Goal: Contribute content: Add original content to the website for others to see

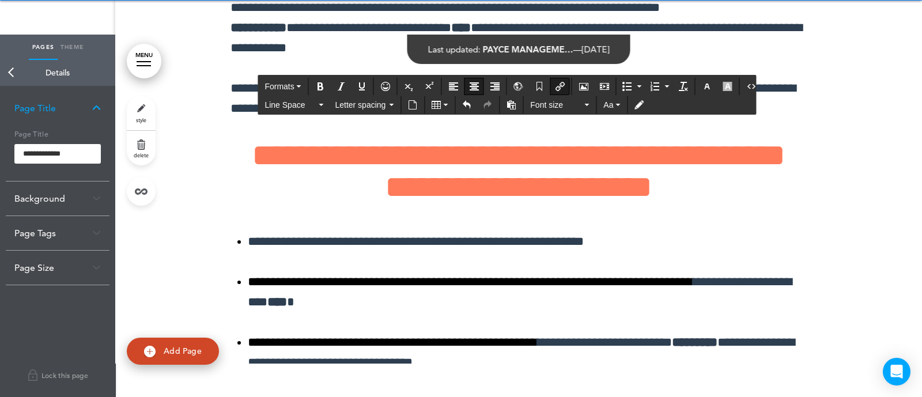
scroll to position [17074, 0]
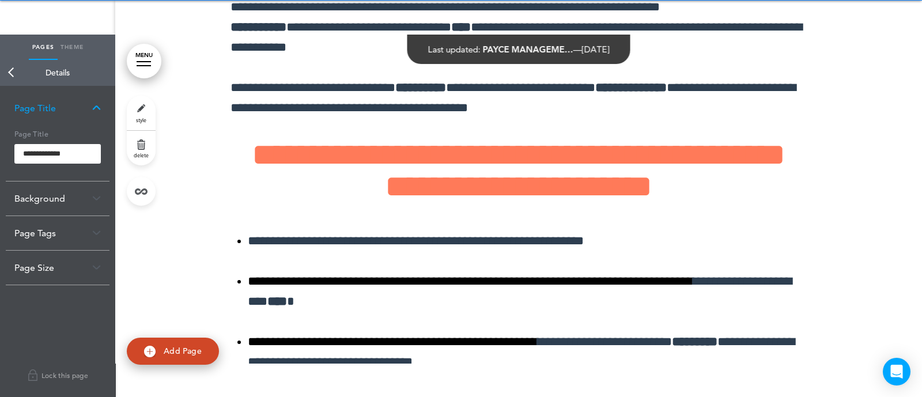
click at [12, 75] on link "Back" at bounding box center [11, 72] width 23 height 25
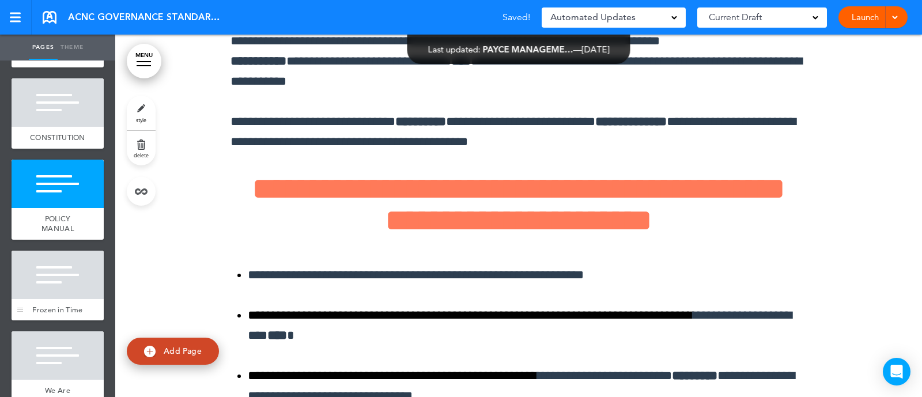
click at [55, 314] on span "Frozen in Time" at bounding box center [57, 310] width 50 height 10
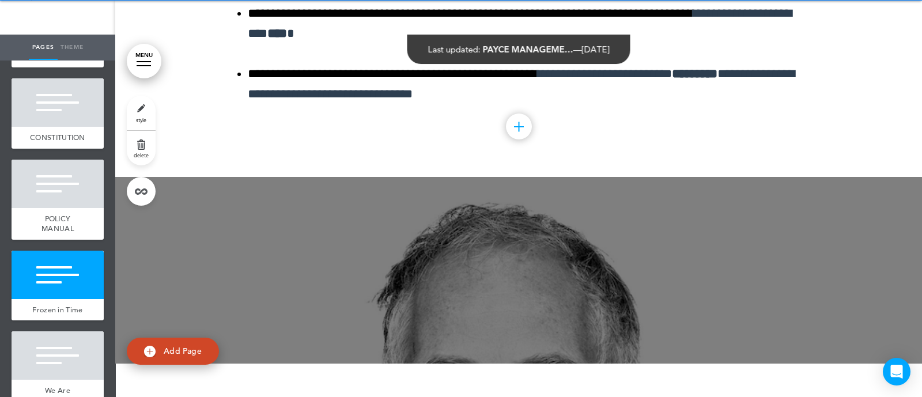
scroll to position [17346, 0]
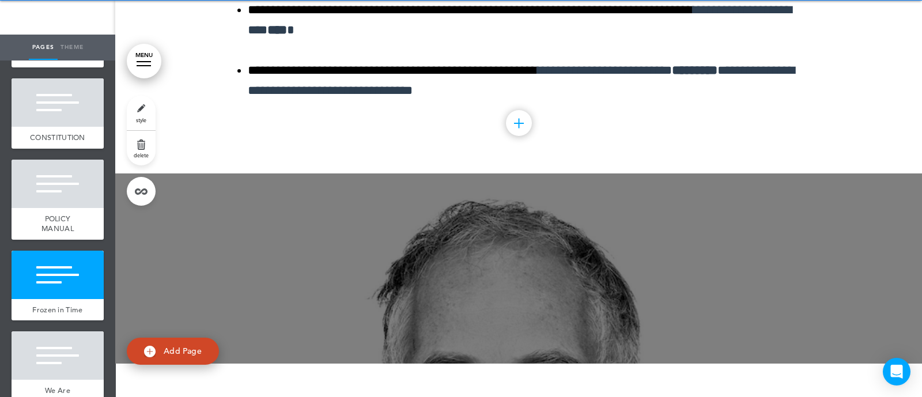
click at [140, 112] on link "style" at bounding box center [141, 113] width 29 height 35
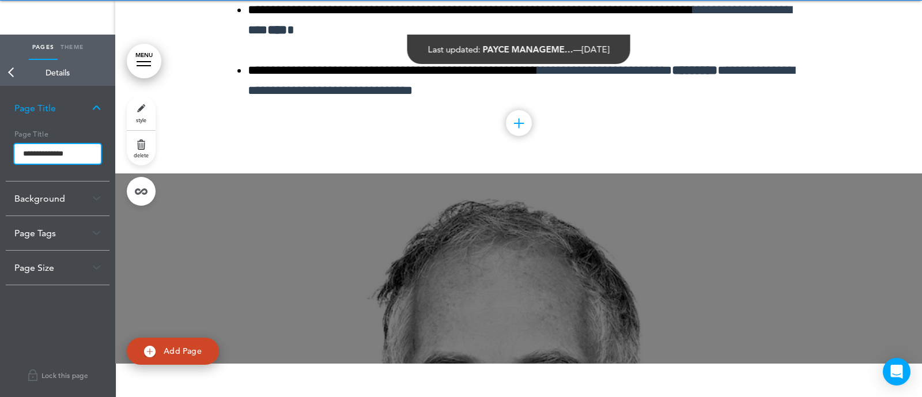
click at [84, 160] on input "**********" at bounding box center [57, 154] width 86 height 20
type input "*"
type input "**********"
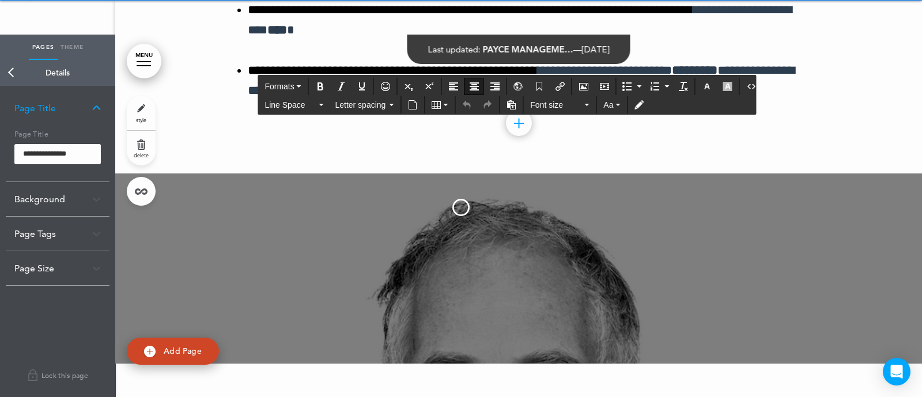
scroll to position [0, 0]
click at [247, 146] on body "This handbook [GEOGRAPHIC_DATA] Settings Signatures Collaborators Your Handbook…" at bounding box center [461, 164] width 922 height 397
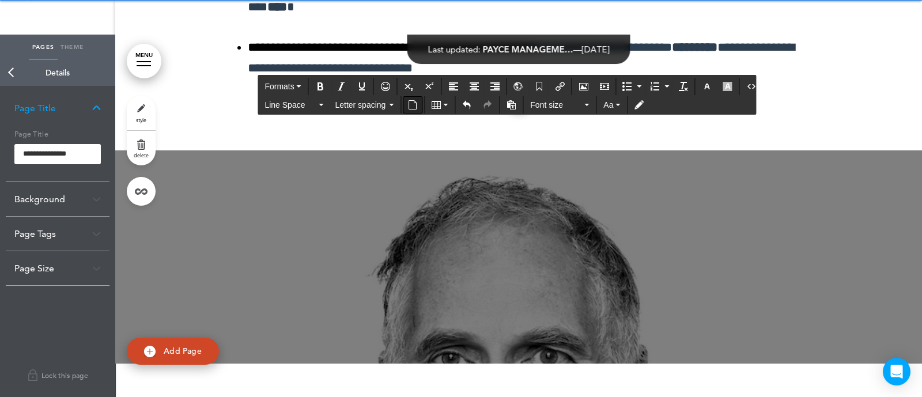
click at [409, 112] on button "Insert document" at bounding box center [412, 105] width 18 height 16
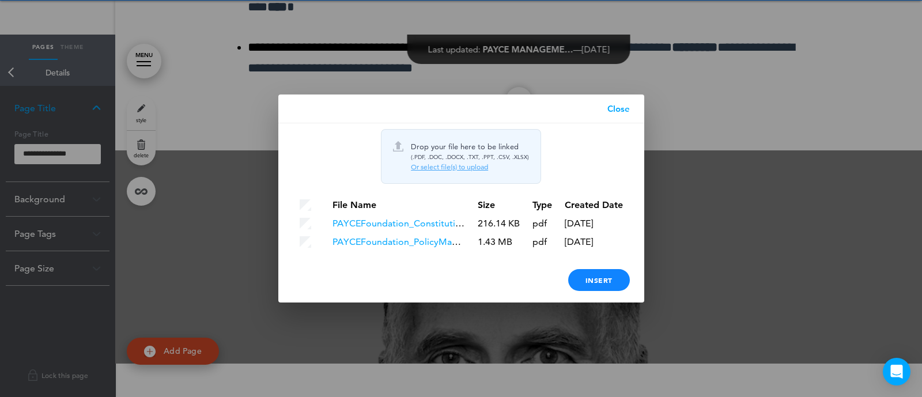
click at [419, 167] on div "Or select file(s) to upload" at bounding box center [470, 166] width 118 height 9
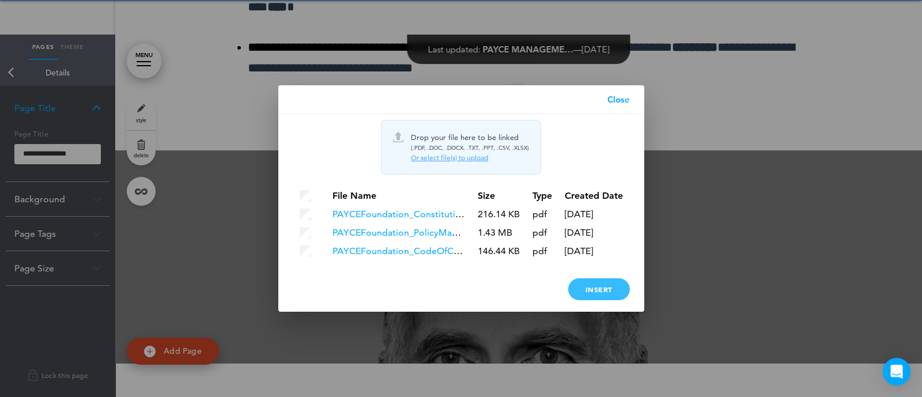
click at [592, 288] on div "Insert" at bounding box center [599, 289] width 62 height 22
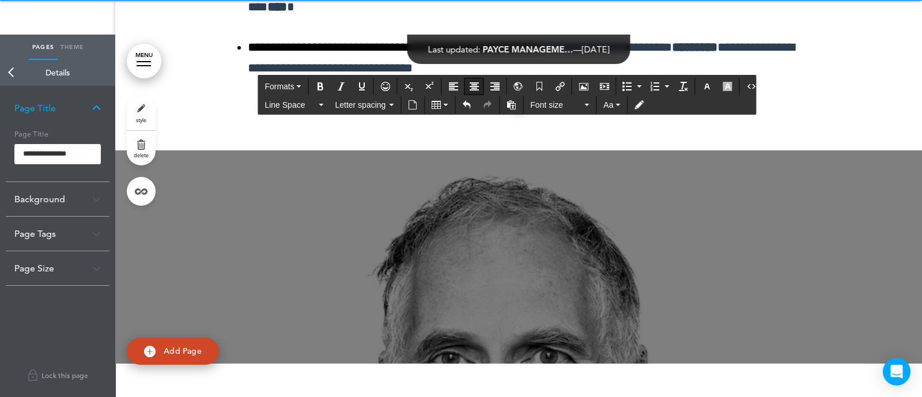
click at [472, 80] on button "Align center" at bounding box center [474, 86] width 18 height 16
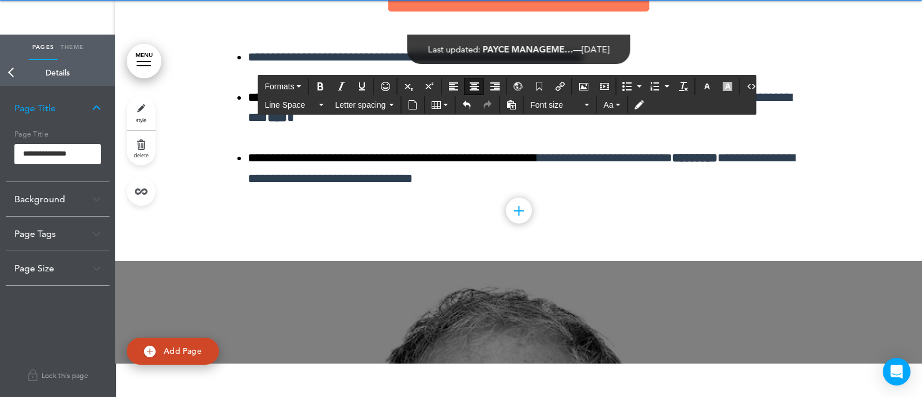
scroll to position [17233, 0]
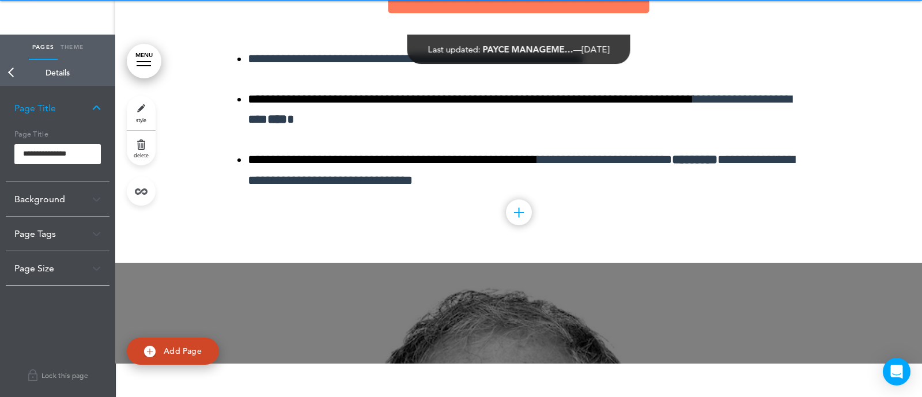
click at [8, 73] on link "Back" at bounding box center [11, 72] width 23 height 25
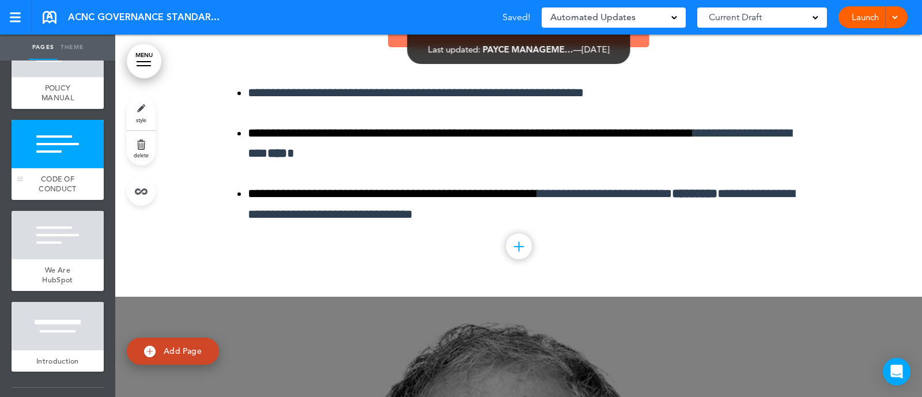
scroll to position [1160, 0]
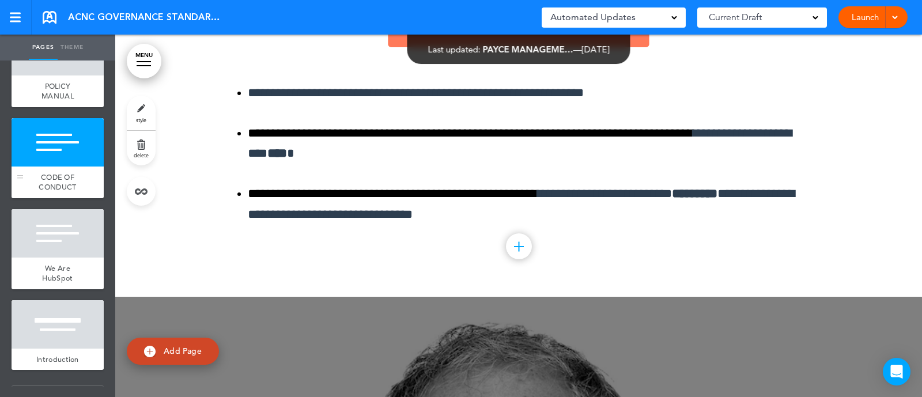
click at [44, 283] on span "We Are HubSpot" at bounding box center [57, 273] width 31 height 20
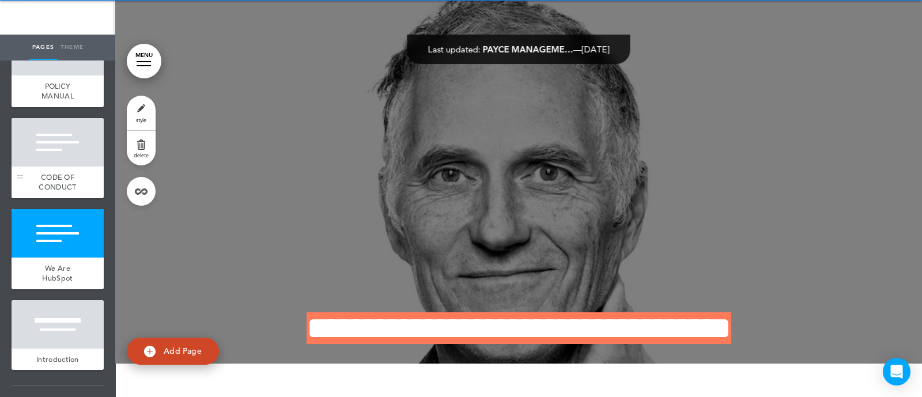
scroll to position [17541, 0]
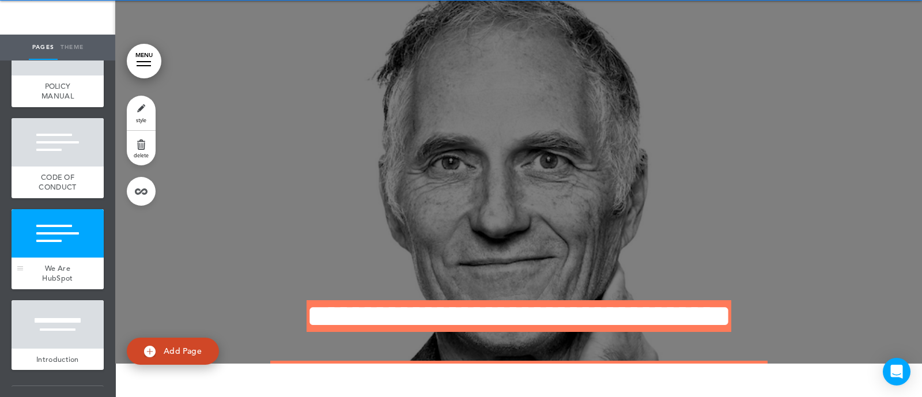
click at [54, 277] on span "We Are HubSpot" at bounding box center [57, 273] width 31 height 20
click at [150, 111] on link "style" at bounding box center [141, 113] width 29 height 35
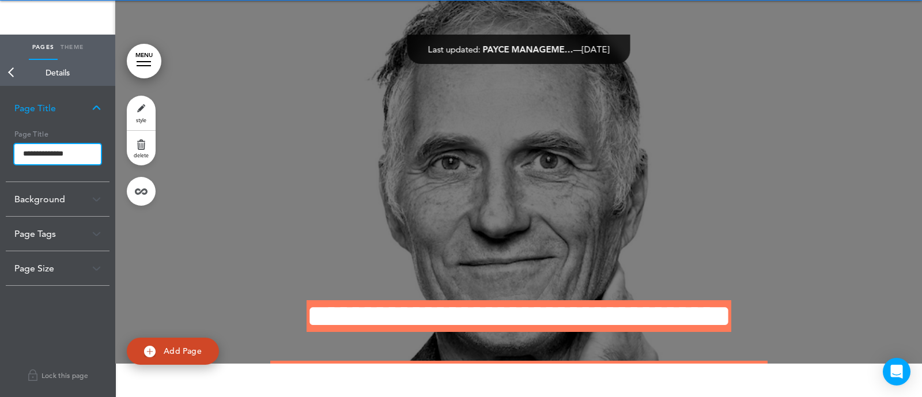
click at [65, 162] on input "**********" at bounding box center [57, 154] width 86 height 21
type input "**********"
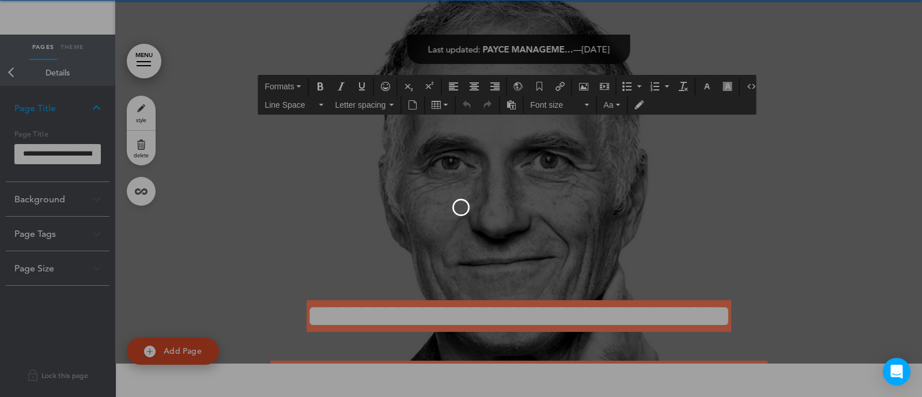
click at [393, 65] on body "This handbook [GEOGRAPHIC_DATA] Settings Signatures Collaborators Your Handbook…" at bounding box center [461, 164] width 922 height 397
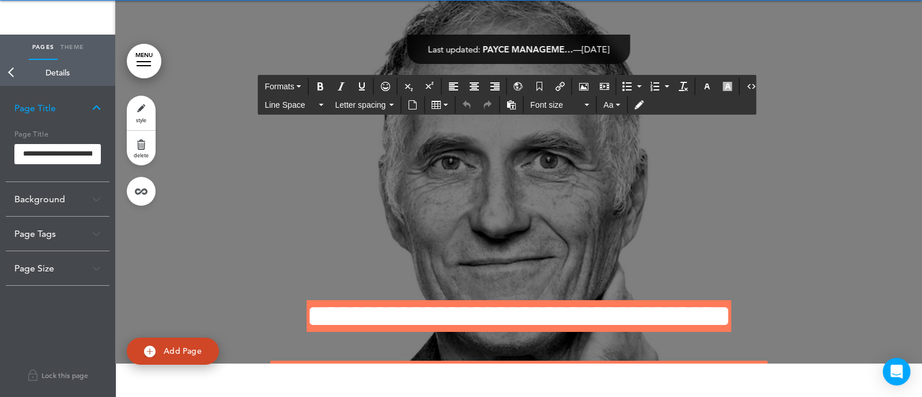
paste div
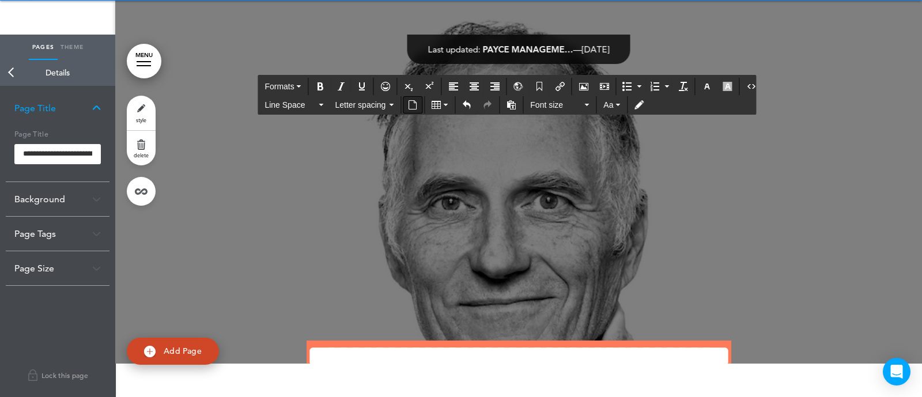
click at [415, 105] on icon "Insert document" at bounding box center [412, 104] width 9 height 9
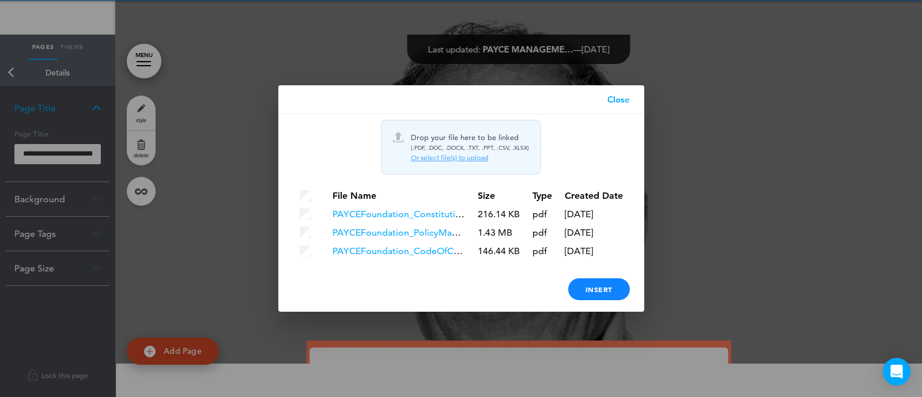
click at [435, 165] on div "Drop your file here to be linked (.PDF, .DOC, .DOCX, .TXT, .PPT, .CSV, .XLSX) O…" at bounding box center [461, 147] width 160 height 55
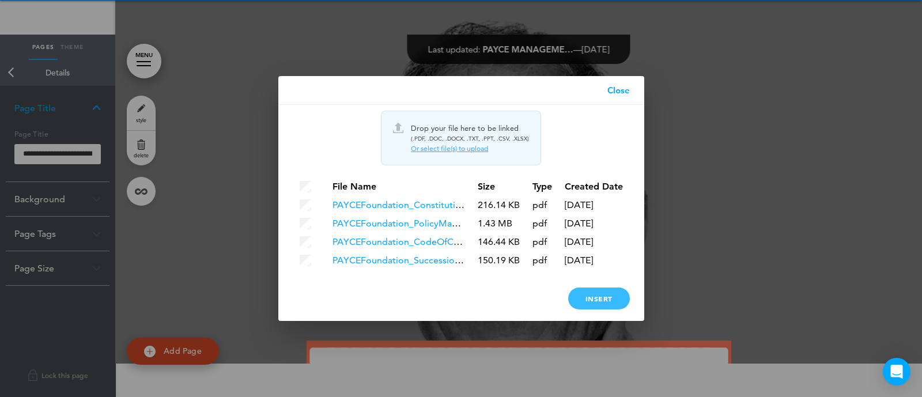
click at [599, 292] on div "Insert" at bounding box center [599, 298] width 62 height 22
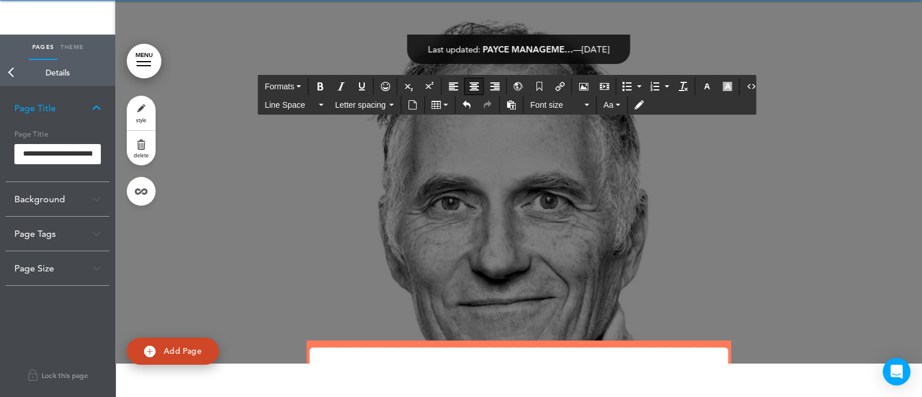
click at [480, 80] on button "Align center" at bounding box center [474, 86] width 18 height 16
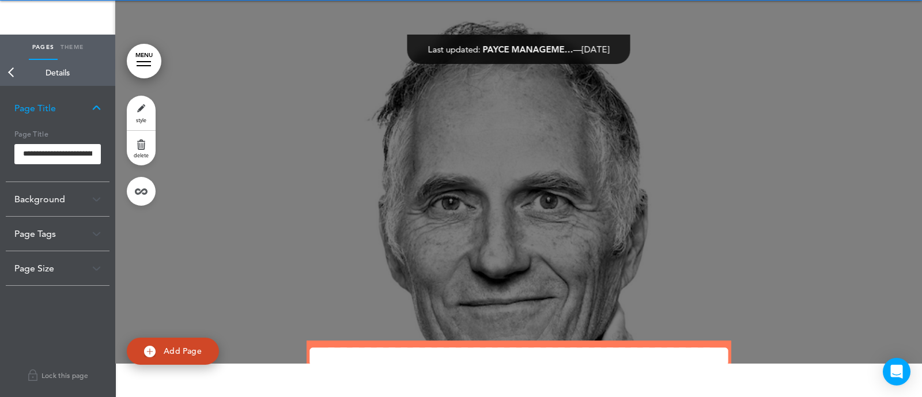
click at [14, 75] on link "Back" at bounding box center [11, 72] width 23 height 25
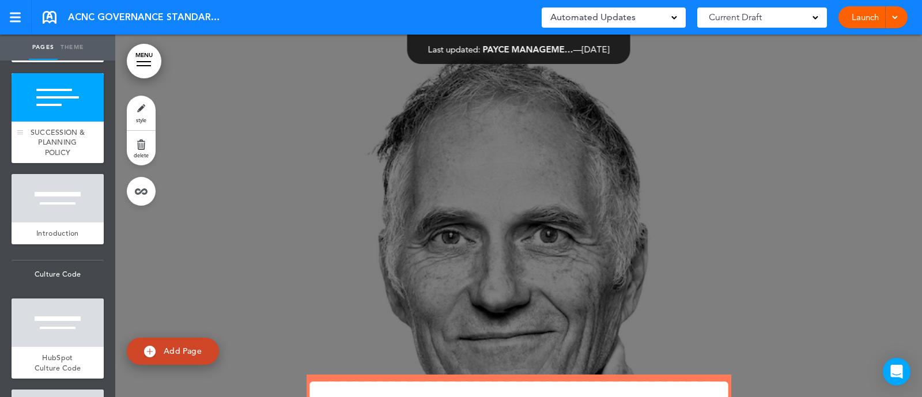
scroll to position [1297, 0]
click at [46, 237] on span "Introduction" at bounding box center [57, 233] width 43 height 10
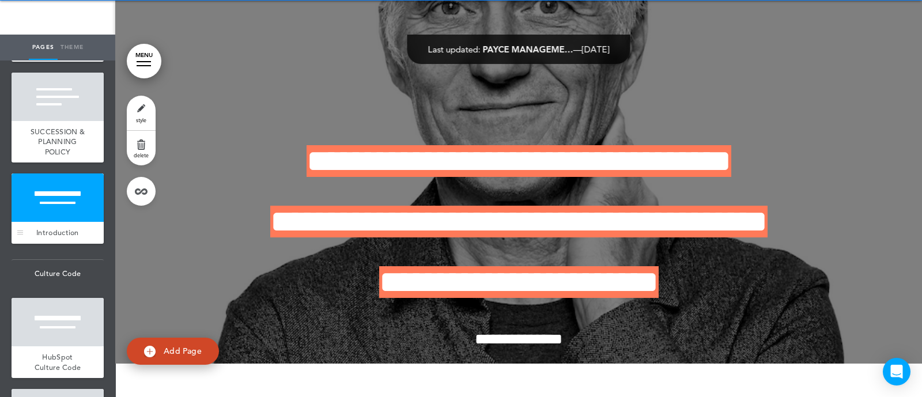
scroll to position [17737, 0]
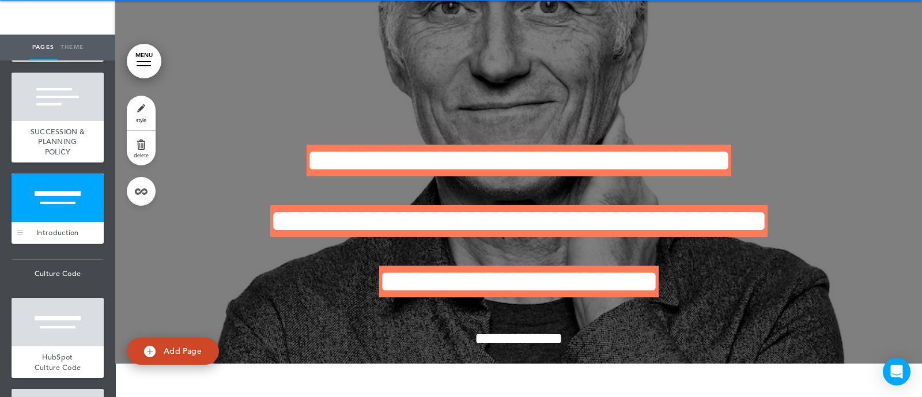
click at [46, 237] on span "Introduction" at bounding box center [57, 233] width 43 height 10
click at [65, 237] on span "Introduction" at bounding box center [57, 233] width 43 height 10
click at [141, 116] on link "style" at bounding box center [141, 113] width 29 height 35
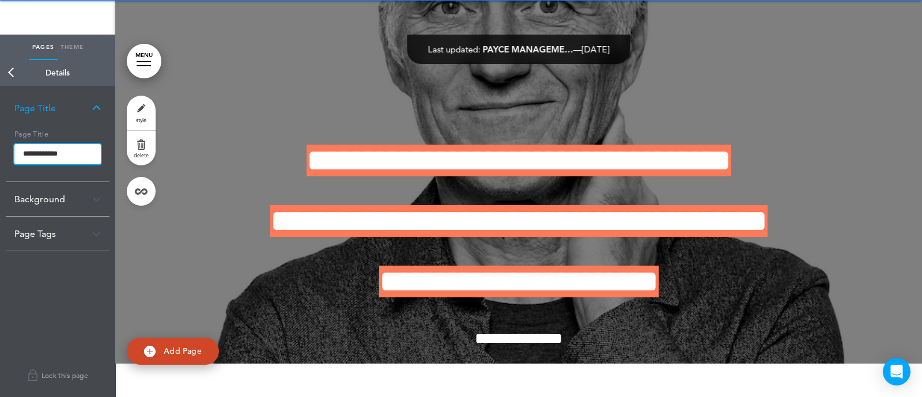
click at [67, 151] on input "**********" at bounding box center [57, 154] width 86 height 21
type input "**********"
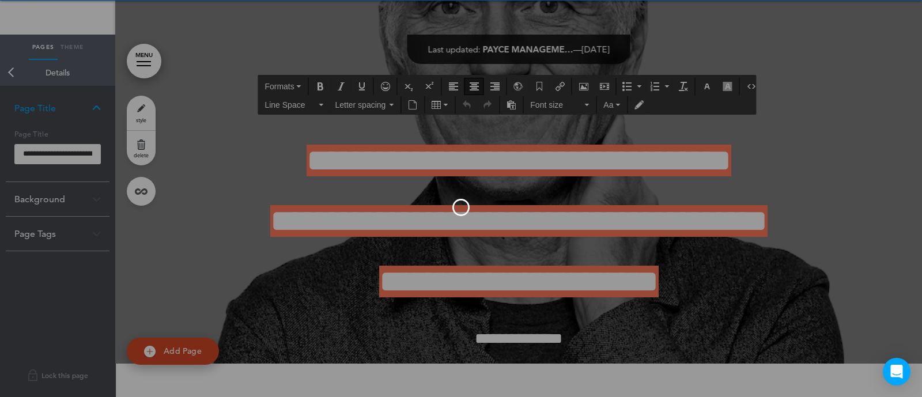
click at [453, 148] on body "This handbook [GEOGRAPHIC_DATA] Settings Signatures Collaborators Your Handbook…" at bounding box center [461, 164] width 922 height 397
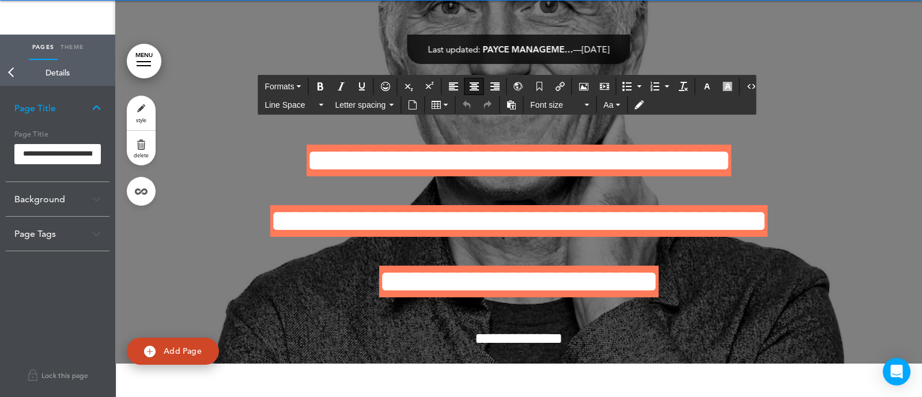
paste div
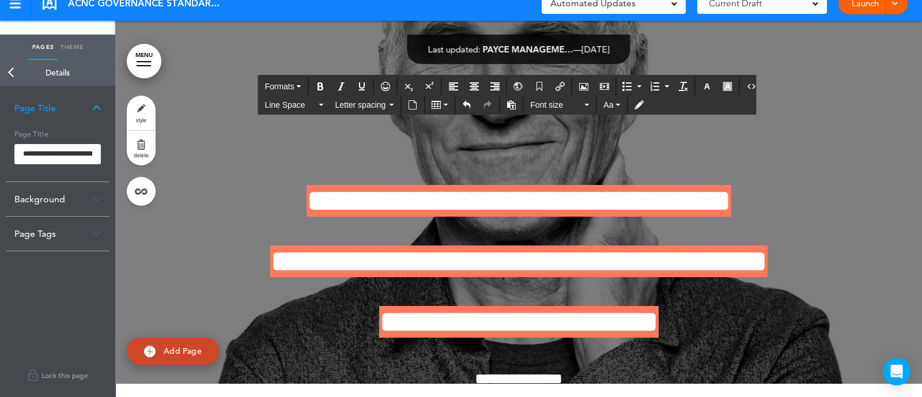
scroll to position [34, 0]
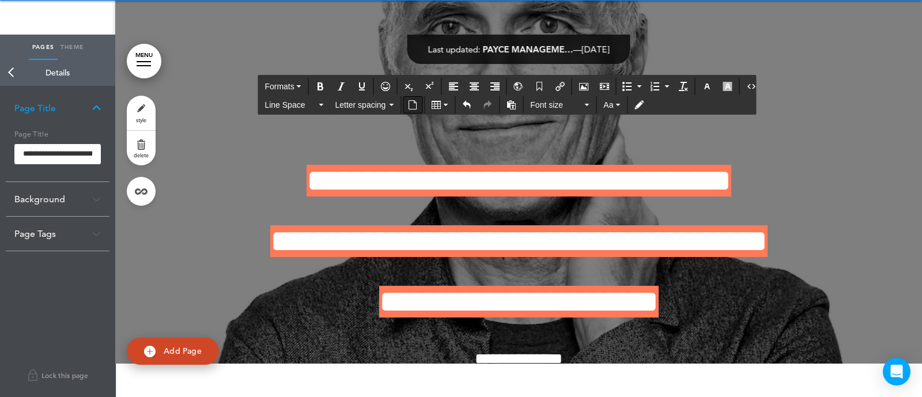
click at [412, 98] on button "Insert document" at bounding box center [412, 105] width 18 height 16
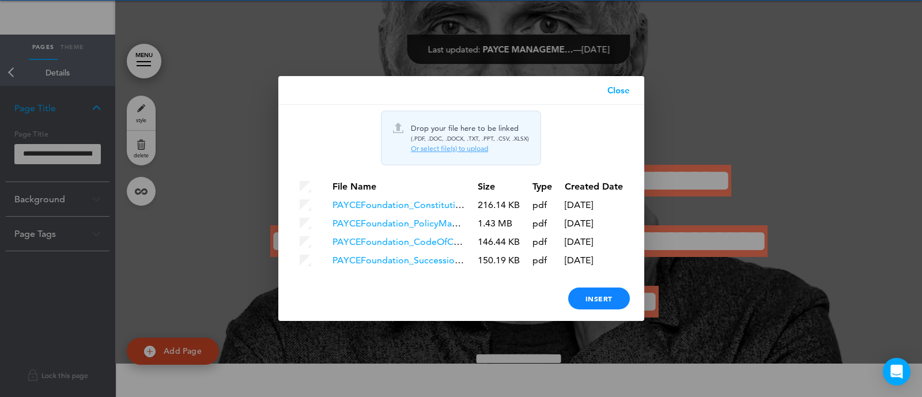
click at [426, 151] on div "Or select file(s) to upload" at bounding box center [470, 148] width 118 height 9
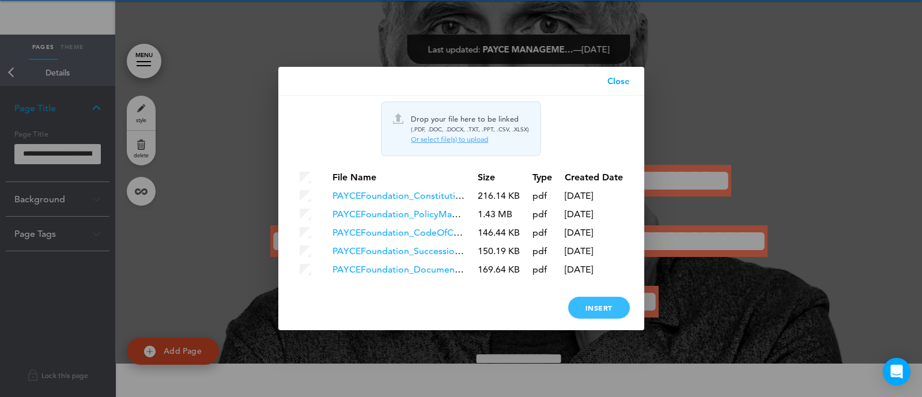
click at [608, 300] on div "Insert" at bounding box center [599, 308] width 62 height 22
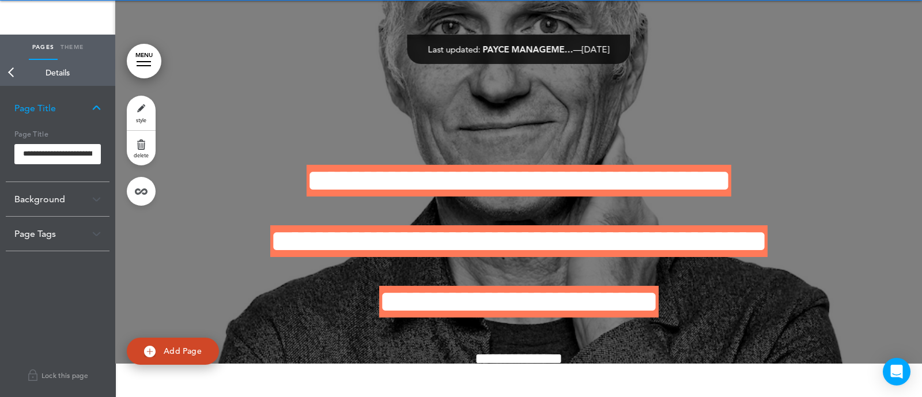
click at [12, 67] on link "Back" at bounding box center [11, 72] width 23 height 25
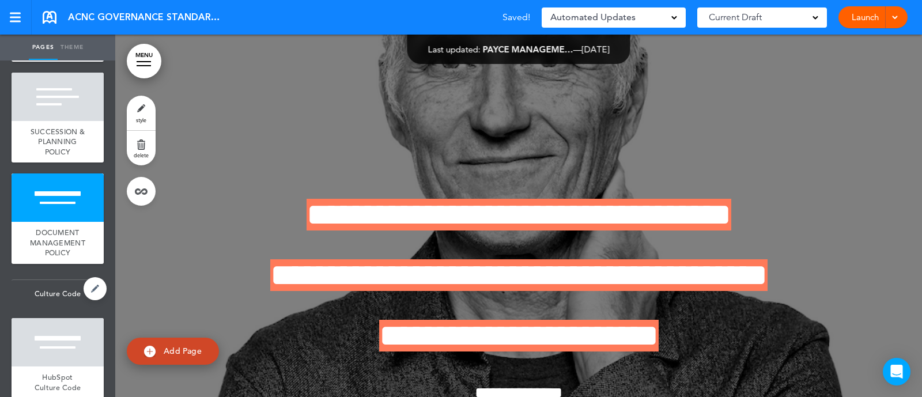
click at [50, 308] on span "Culture Code" at bounding box center [58, 294] width 92 height 28
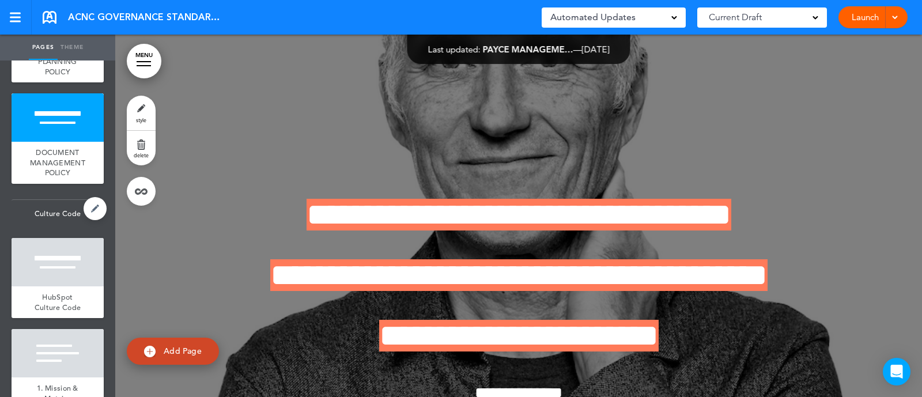
scroll to position [1379, 0]
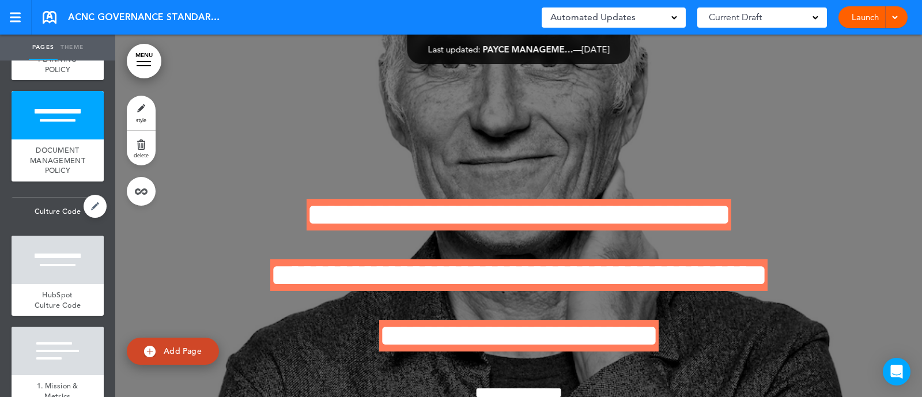
click at [50, 310] on span "HubSpot Culture Code" at bounding box center [58, 300] width 47 height 20
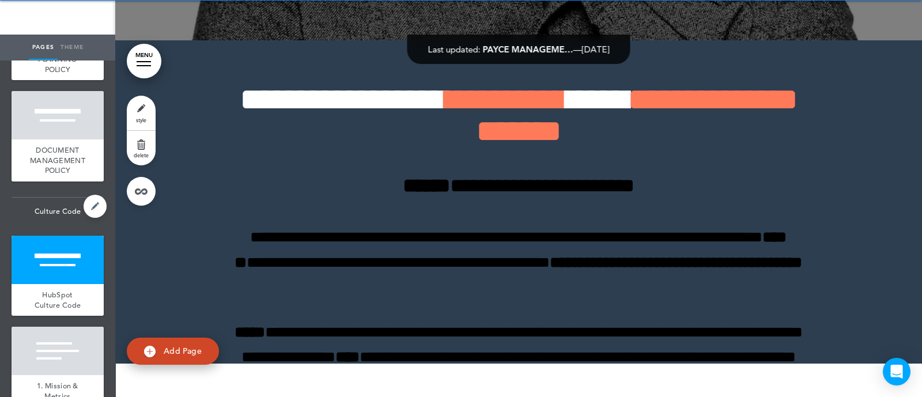
scroll to position [18152, 0]
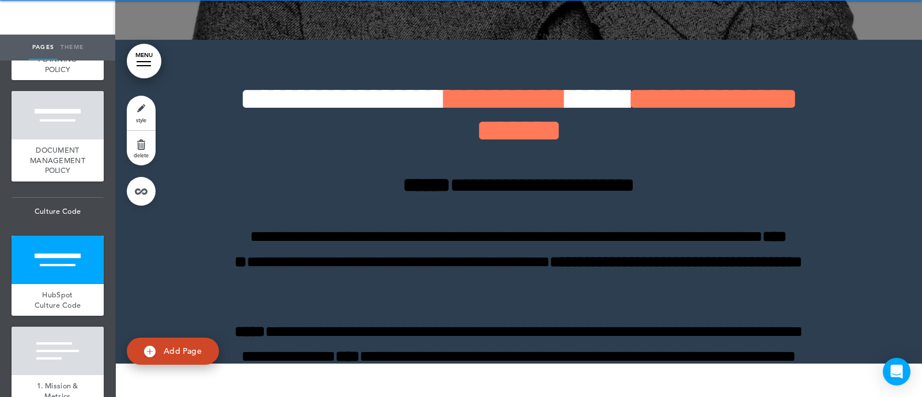
click at [140, 109] on link "style" at bounding box center [141, 113] width 29 height 35
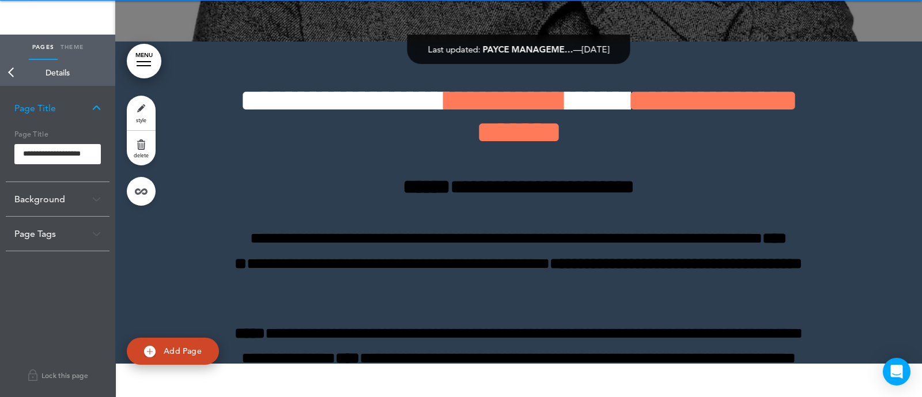
scroll to position [18146, 0]
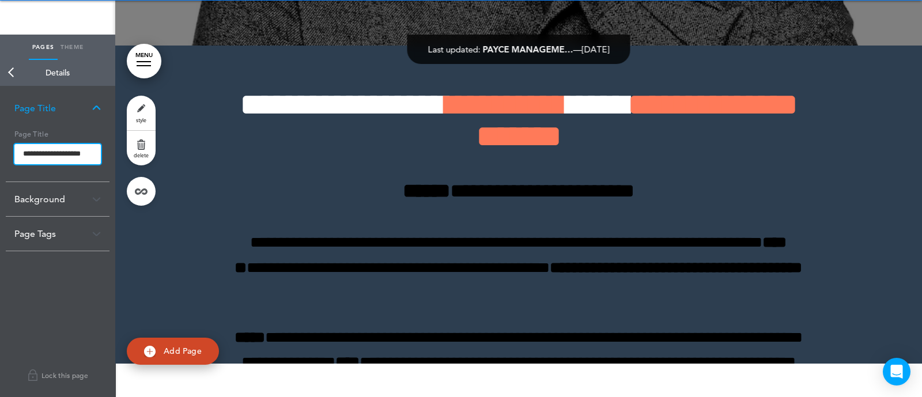
click at [44, 159] on input "**********" at bounding box center [57, 154] width 86 height 21
type input "**********"
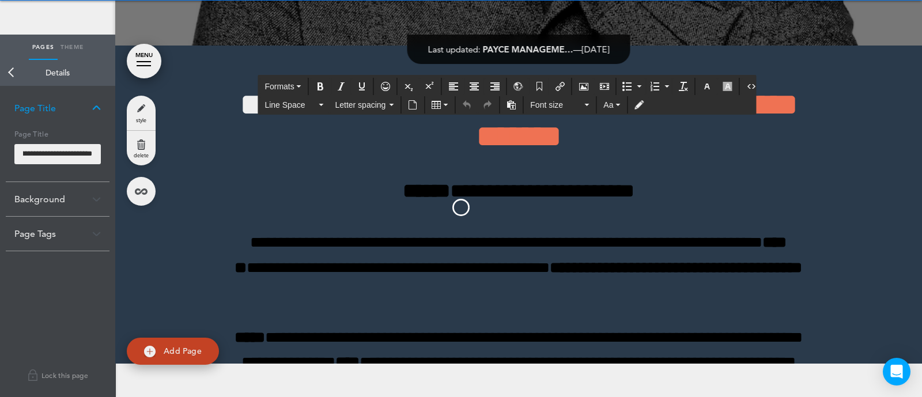
scroll to position [0, 0]
click at [433, 220] on body "Make this page common so it is available in other handbooks. This handbook [GEO…" at bounding box center [461, 164] width 922 height 397
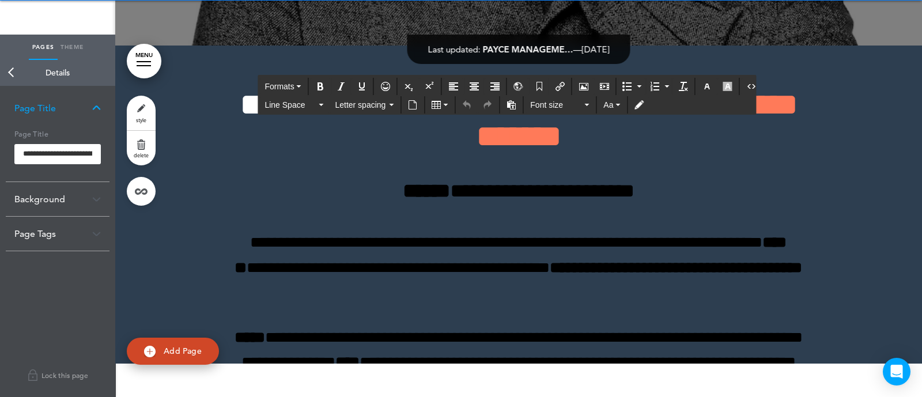
paste div
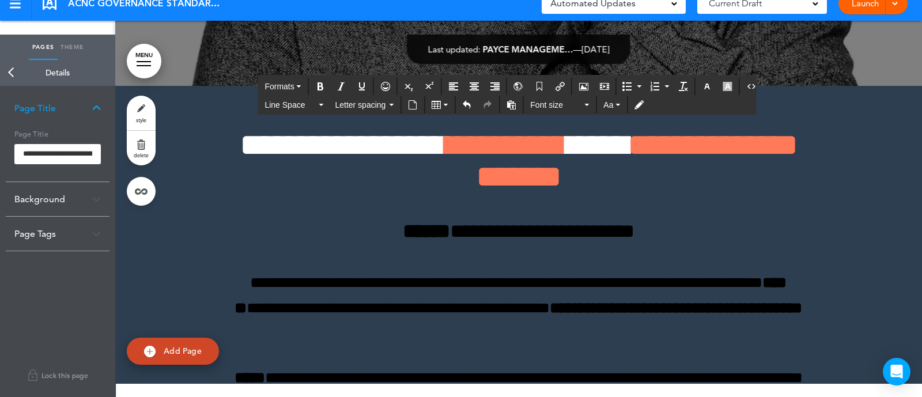
scroll to position [34, 0]
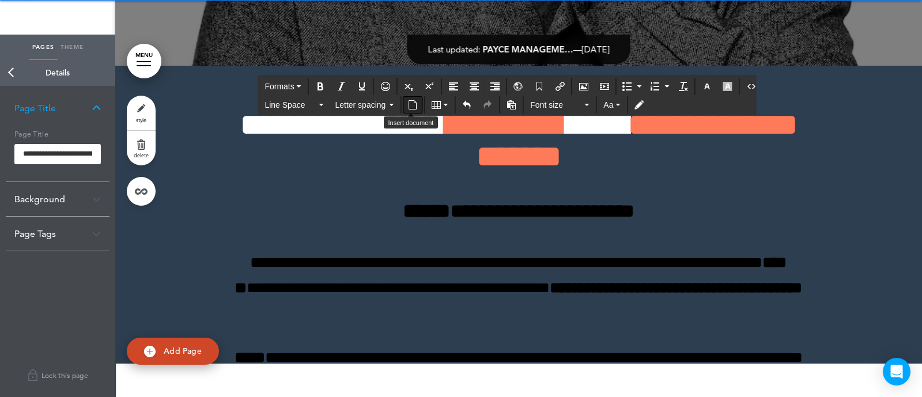
click at [415, 103] on icon "Insert document" at bounding box center [412, 104] width 9 height 9
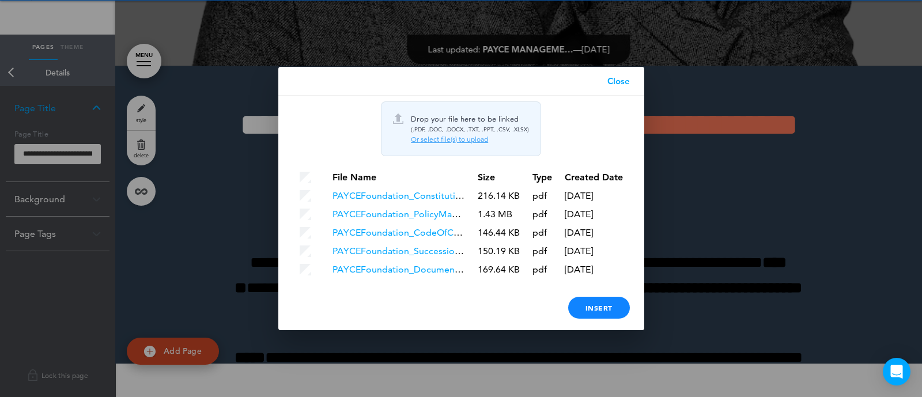
click at [425, 142] on div "Or select file(s) to upload" at bounding box center [470, 139] width 118 height 9
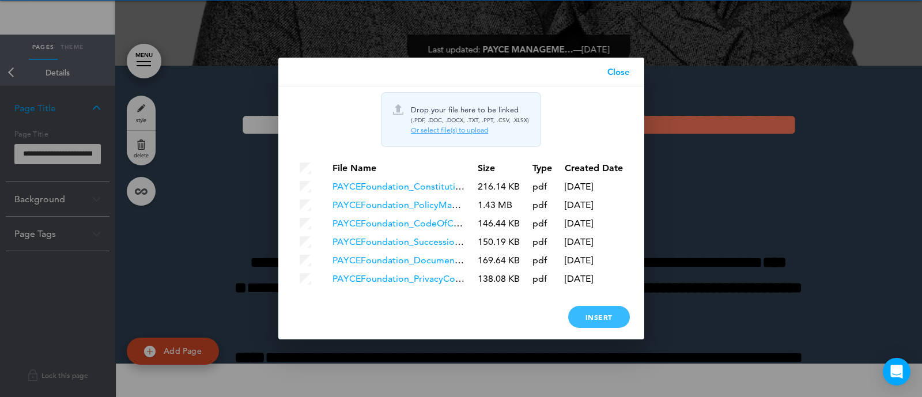
click at [596, 314] on div "Insert" at bounding box center [599, 317] width 62 height 22
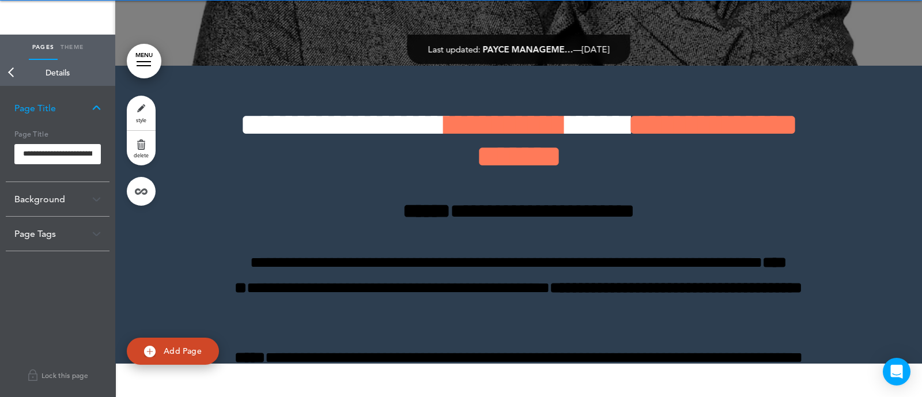
click at [17, 74] on link "Back" at bounding box center [11, 72] width 23 height 25
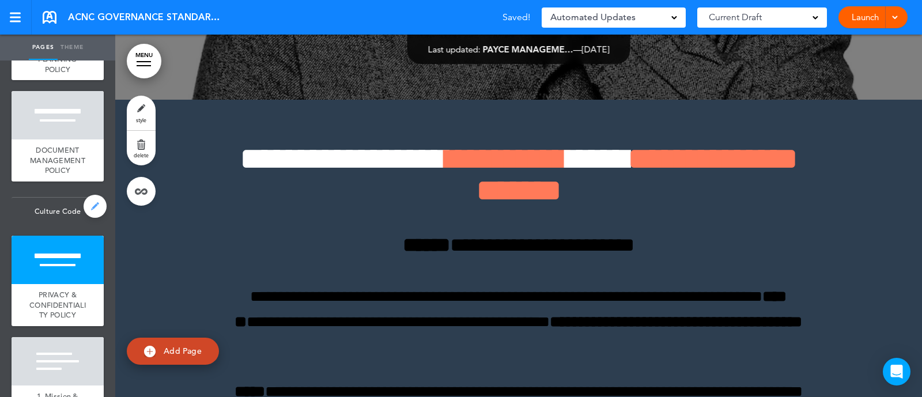
click at [86, 218] on link at bounding box center [95, 206] width 23 height 23
type input "**********"
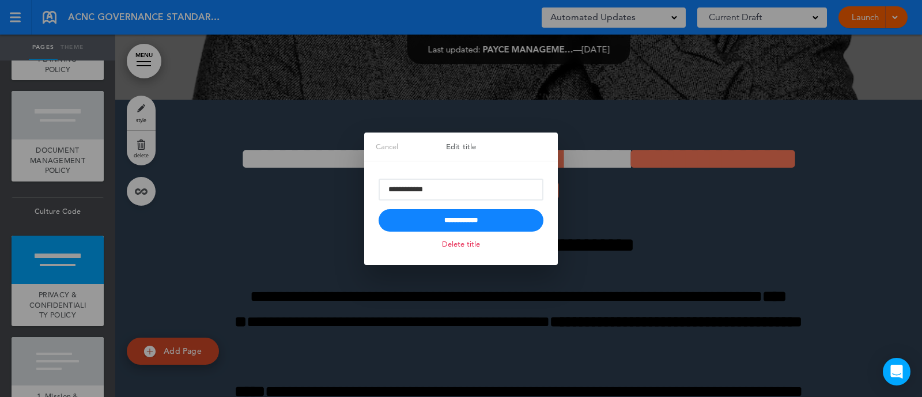
click at [470, 242] on link "Delete title" at bounding box center [461, 243] width 44 height 13
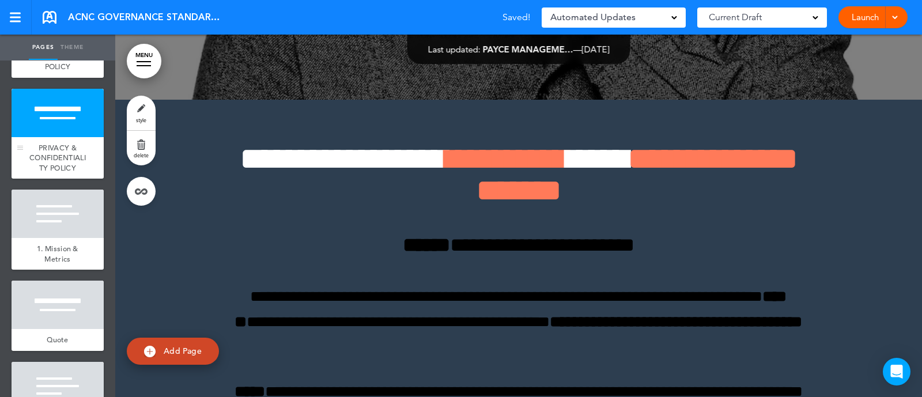
scroll to position [1485, 0]
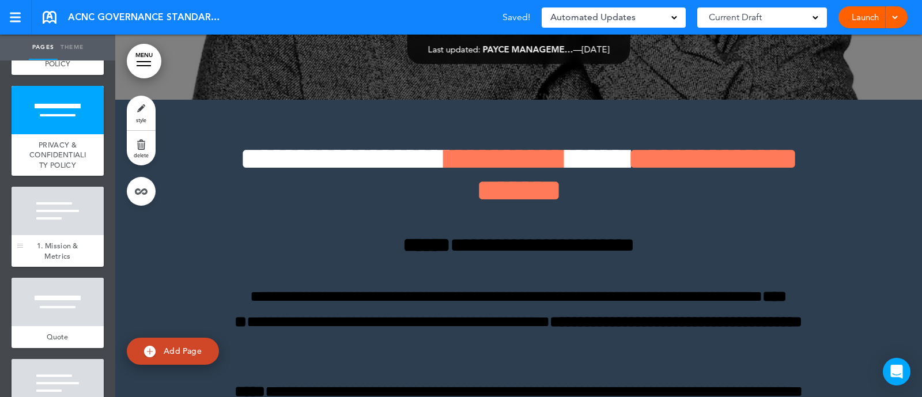
click at [52, 261] on span "1. Mission & Metrics" at bounding box center [57, 251] width 41 height 20
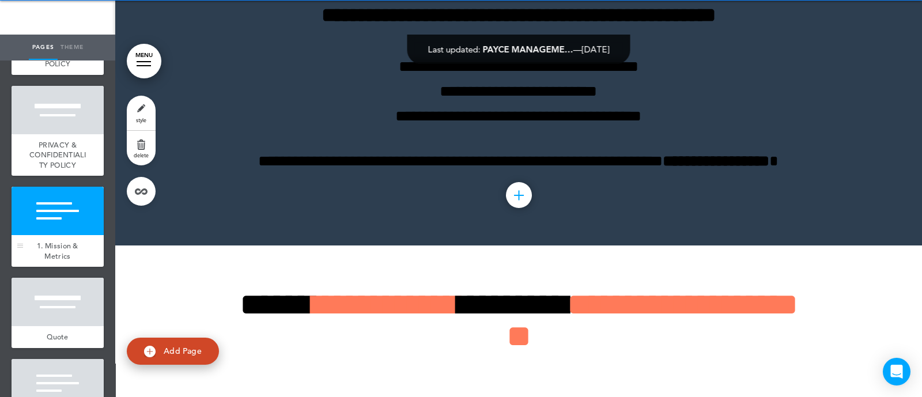
scroll to position [18567, 0]
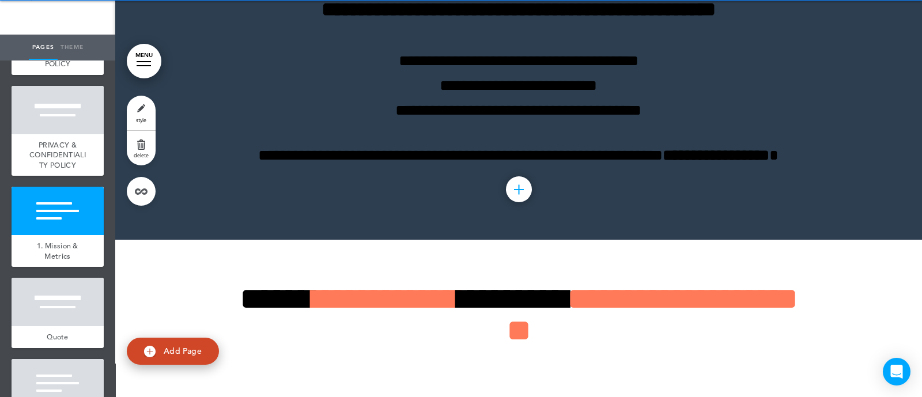
click at [139, 104] on link "style" at bounding box center [141, 113] width 29 height 35
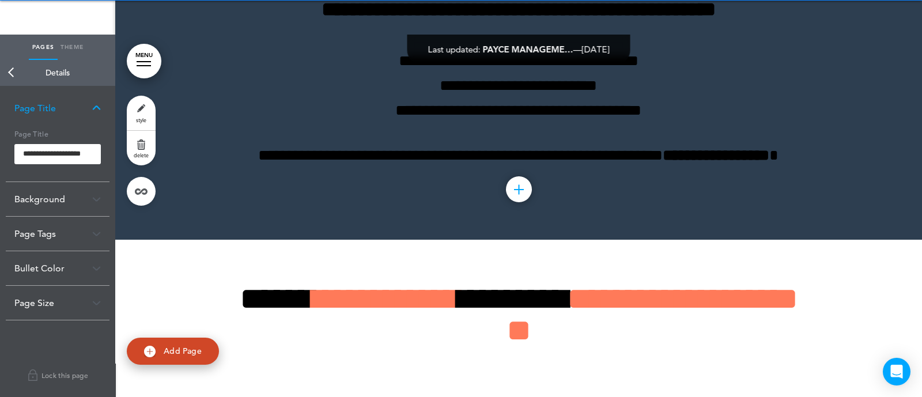
drag, startPoint x: 75, startPoint y: 165, endPoint x: 75, endPoint y: 159, distance: 6.3
click at [75, 159] on div "**********" at bounding box center [58, 153] width 104 height 56
click at [75, 159] on input "**********" at bounding box center [57, 154] width 86 height 21
type input "**********"
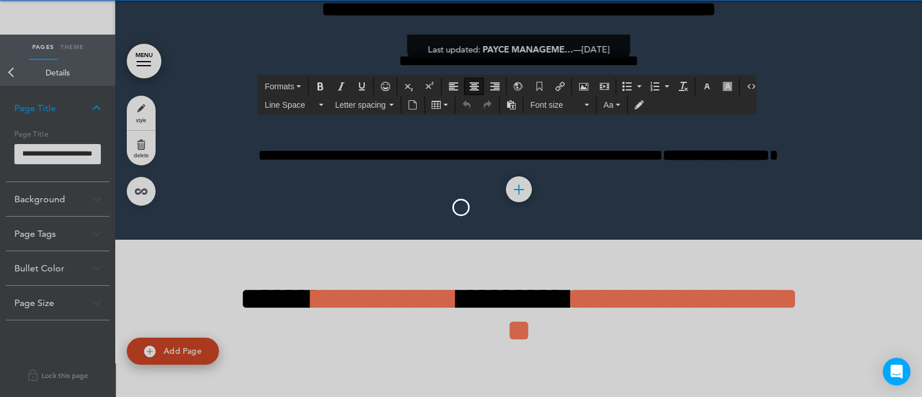
scroll to position [0, 0]
click at [377, 101] on body "Make this page common so it is available in other handbooks. This handbook [GEO…" at bounding box center [461, 164] width 922 height 397
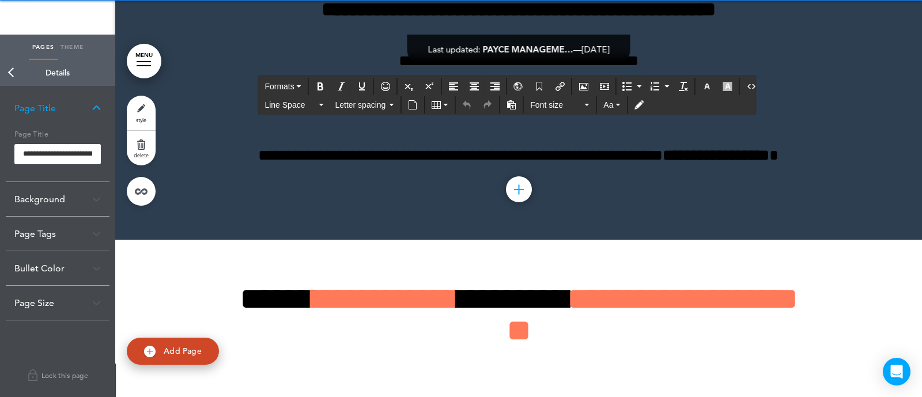
paste div
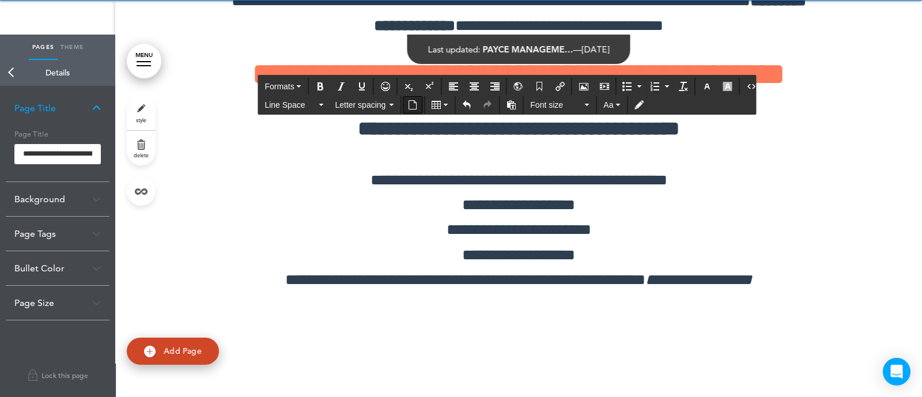
click at [413, 106] on icon "Insert document" at bounding box center [412, 104] width 9 height 9
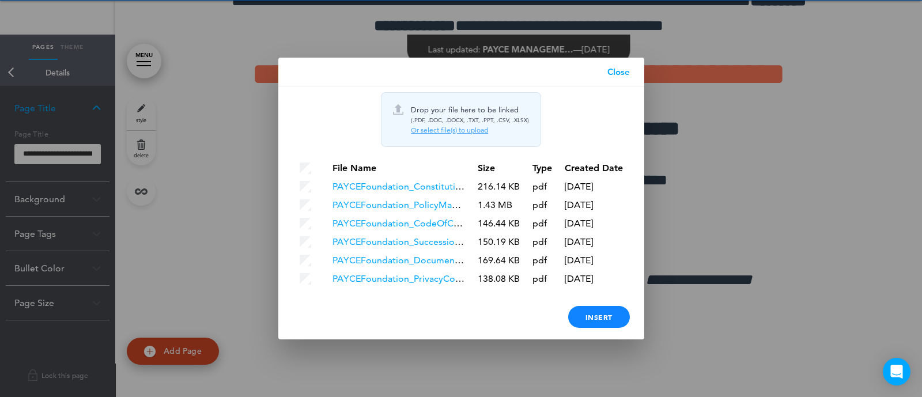
click at [464, 134] on div "Or select file(s) to upload" at bounding box center [470, 130] width 118 height 9
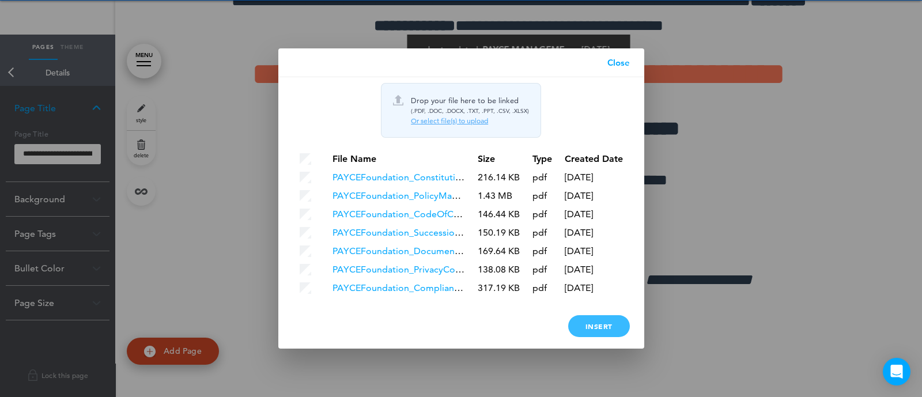
click at [578, 329] on div "Insert" at bounding box center [599, 326] width 62 height 22
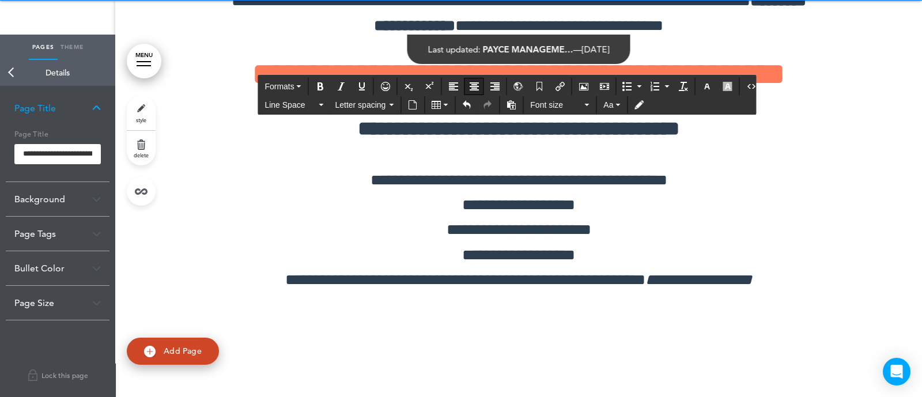
click at [475, 86] on icon "Align center" at bounding box center [473, 86] width 9 height 9
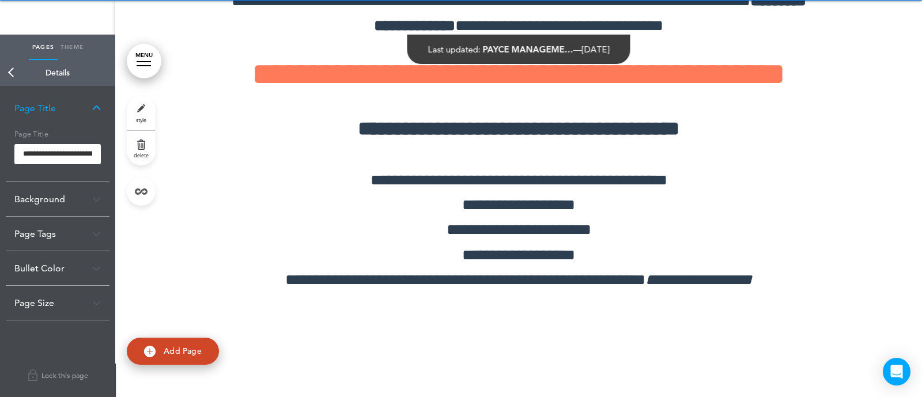
click at [18, 70] on link "Back" at bounding box center [11, 72] width 23 height 25
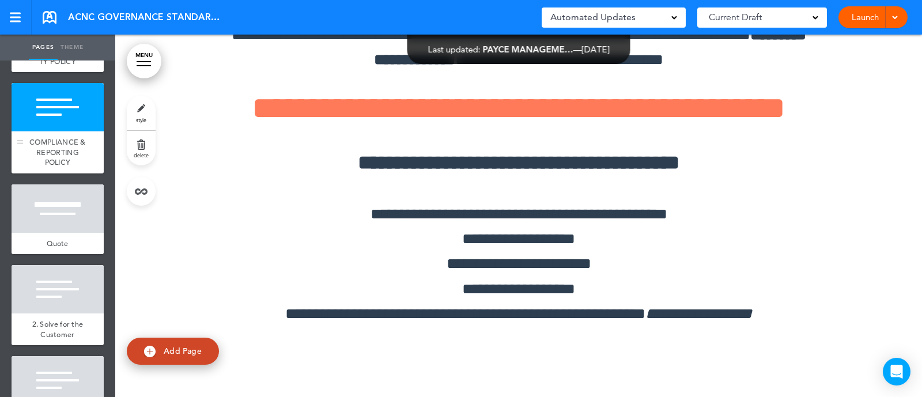
scroll to position [1595, 0]
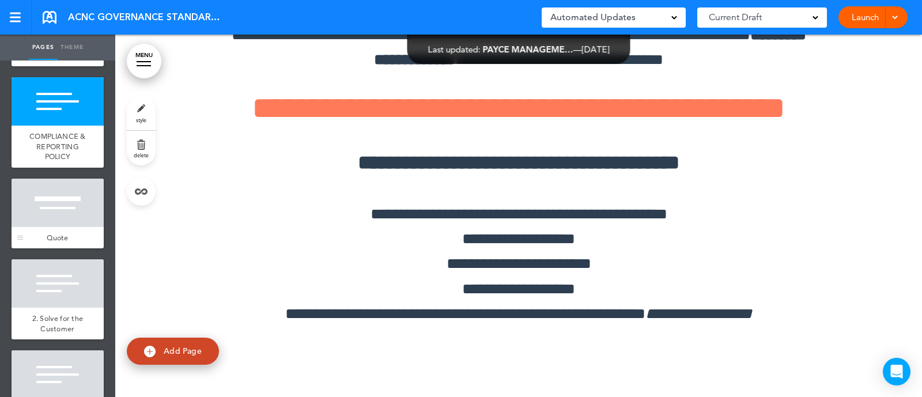
click at [52, 242] on span "Quote" at bounding box center [58, 238] width 22 height 10
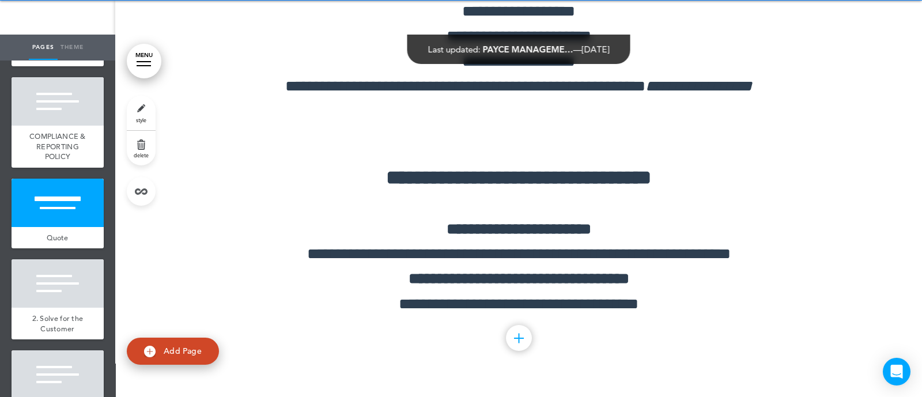
scroll to position [18763, 0]
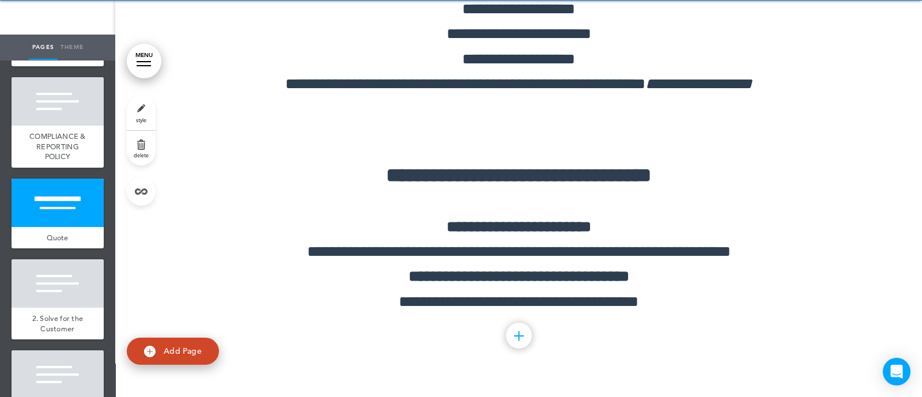
click at [139, 117] on span "style" at bounding box center [141, 119] width 10 height 7
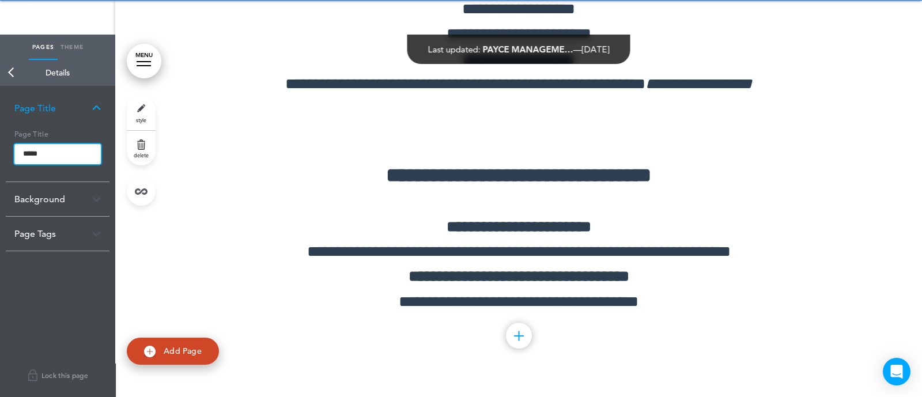
click at [79, 151] on input "*****" at bounding box center [57, 154] width 86 height 21
click at [85, 150] on input "**********" at bounding box center [57, 154] width 86 height 21
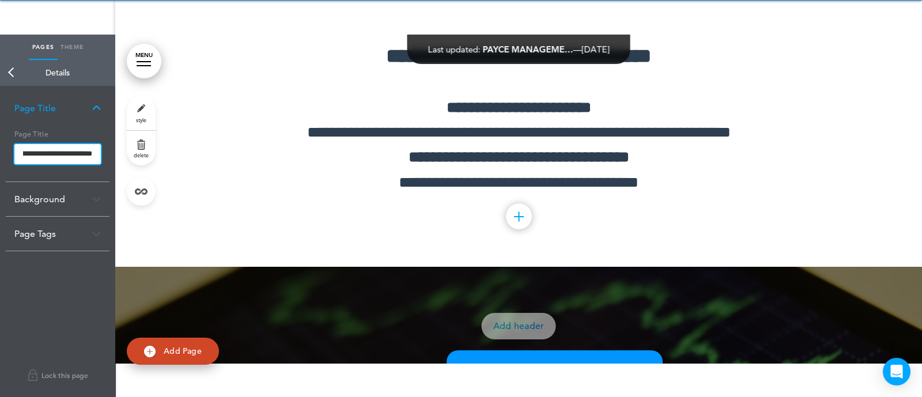
scroll to position [18882, 0]
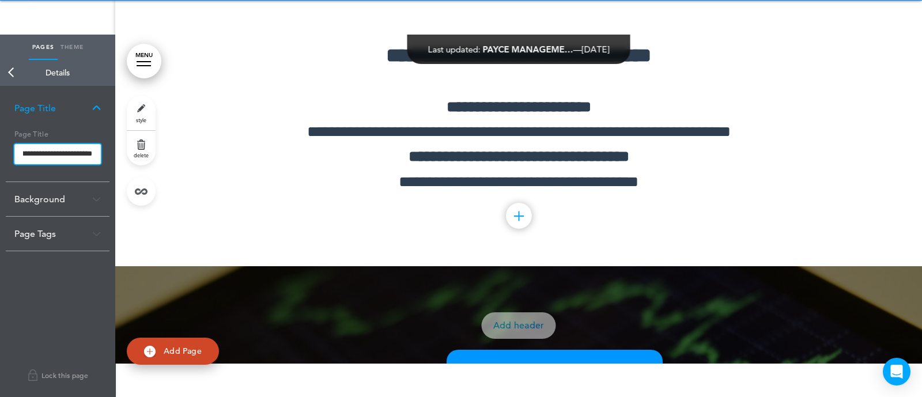
type input "**********"
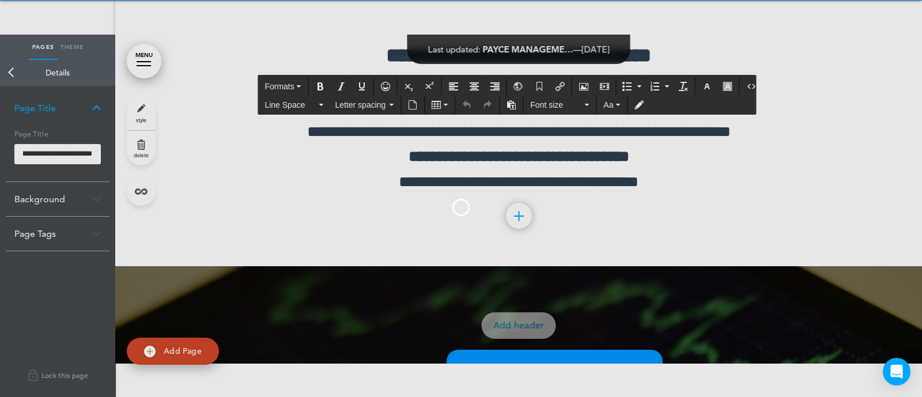
scroll to position [0, 0]
click at [470, 232] on body "Make this page common so it is available in other handbooks. This handbook [GEO…" at bounding box center [461, 164] width 922 height 397
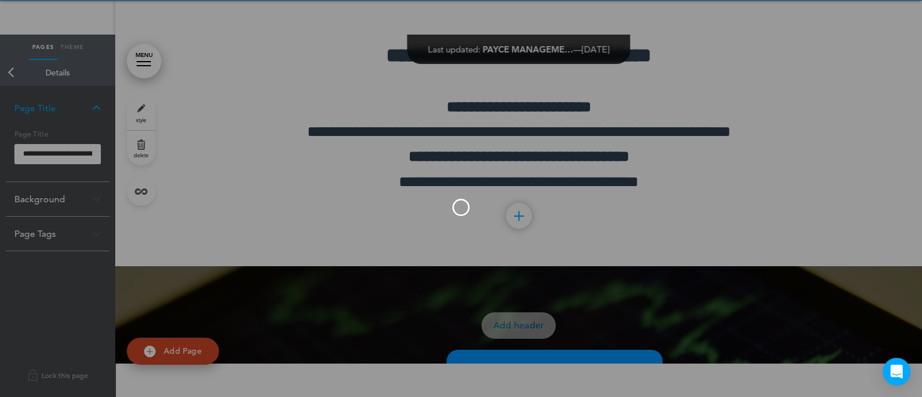
click at [470, 232] on div at bounding box center [461, 198] width 922 height 397
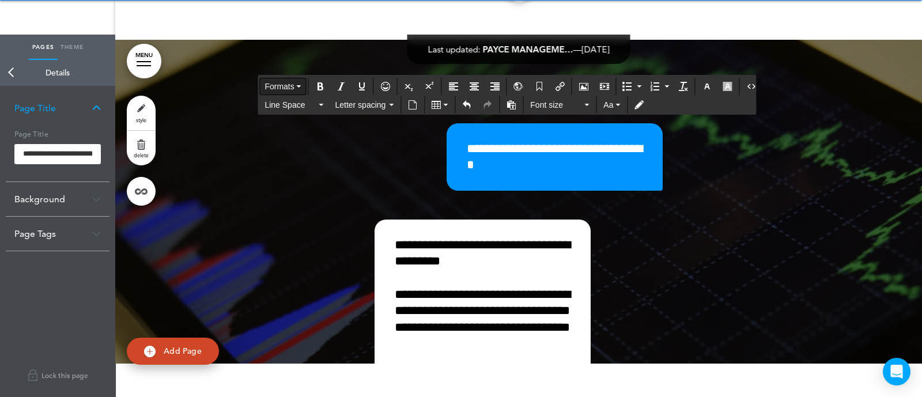
click at [291, 85] on span "Formats" at bounding box center [278, 86] width 29 height 9
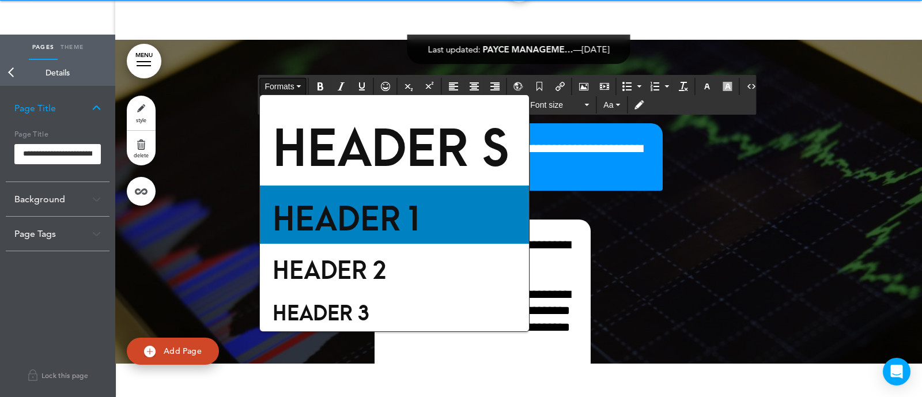
click at [287, 237] on span "Header 1" at bounding box center [345, 214] width 149 height 51
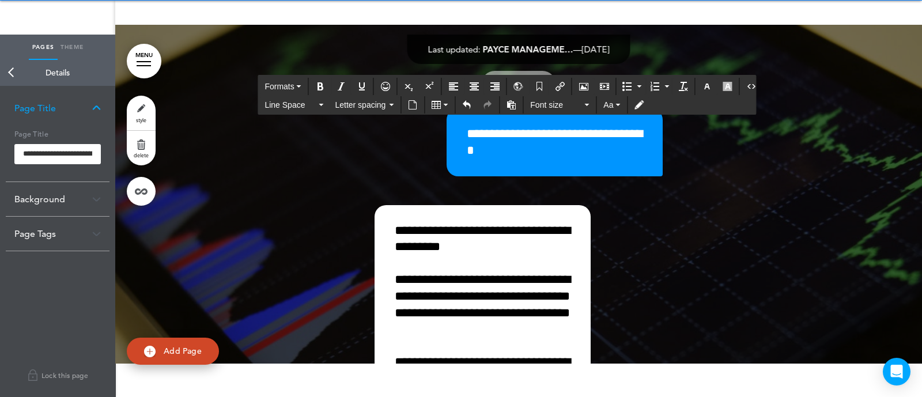
scroll to position [18796, 0]
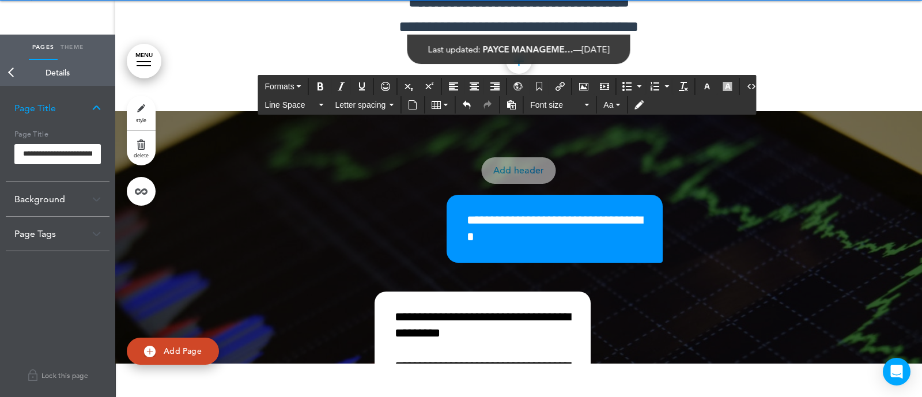
click at [405, 112] on div "Insert document" at bounding box center [413, 104] width 20 height 17
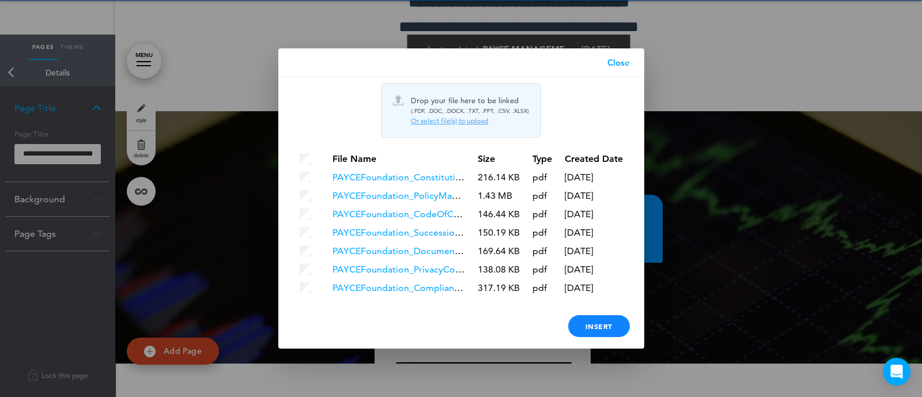
click at [435, 119] on div "Or select file(s) to upload" at bounding box center [470, 120] width 118 height 9
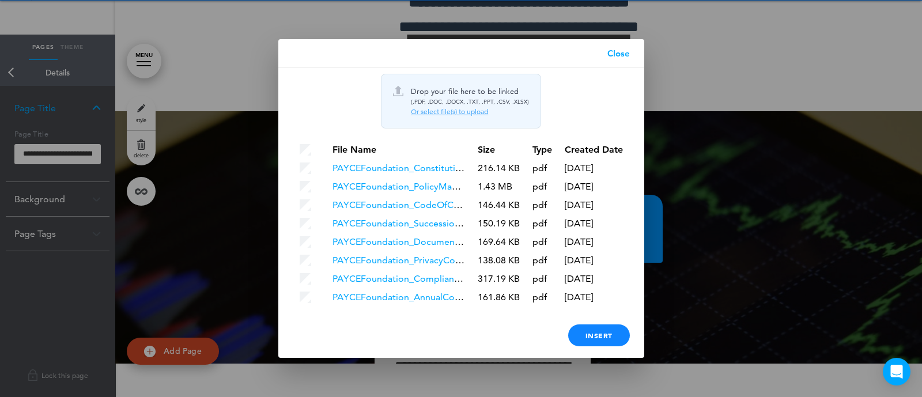
click at [304, 303] on td at bounding box center [310, 297] width 32 height 17
click at [607, 329] on div "Insert" at bounding box center [599, 335] width 62 height 22
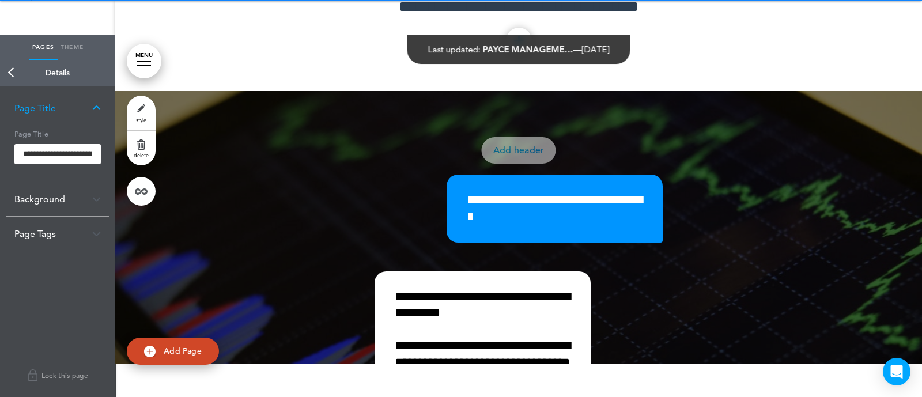
click at [51, 199] on div "Background" at bounding box center [58, 199] width 104 height 34
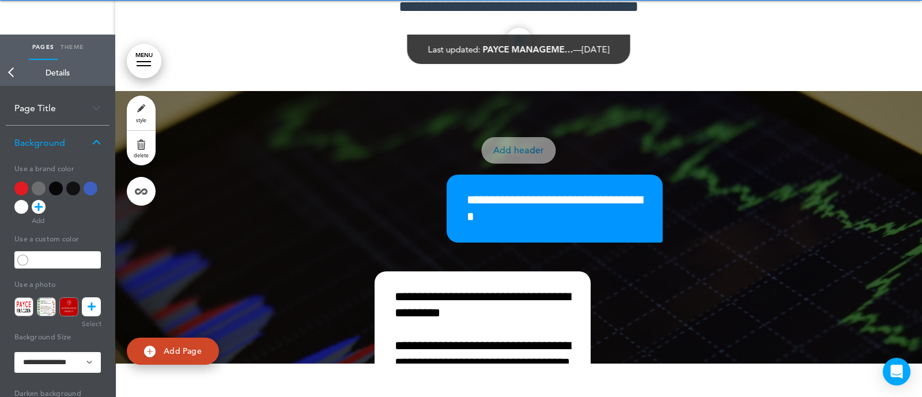
click at [20, 189] on div at bounding box center [21, 188] width 14 height 14
click at [17, 210] on div at bounding box center [21, 207] width 14 height 14
click at [32, 352] on span at bounding box center [32, 356] width 37 height 15
click at [9, 69] on link "Back" at bounding box center [11, 72] width 23 height 25
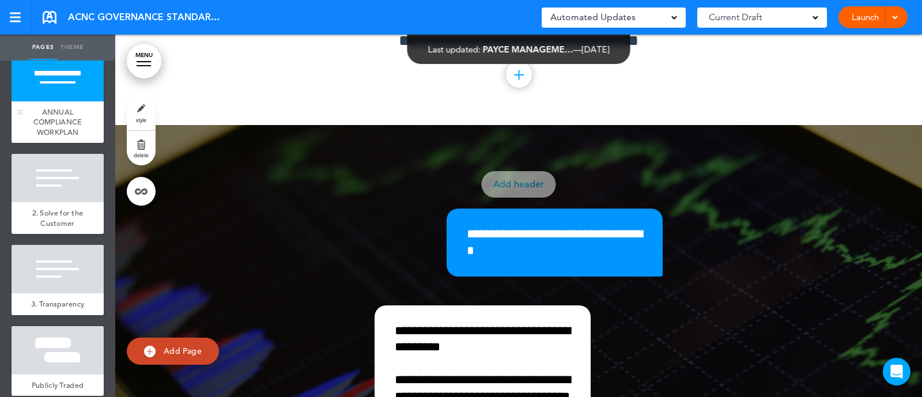
scroll to position [1720, 0]
